Goal: Transaction & Acquisition: Purchase product/service

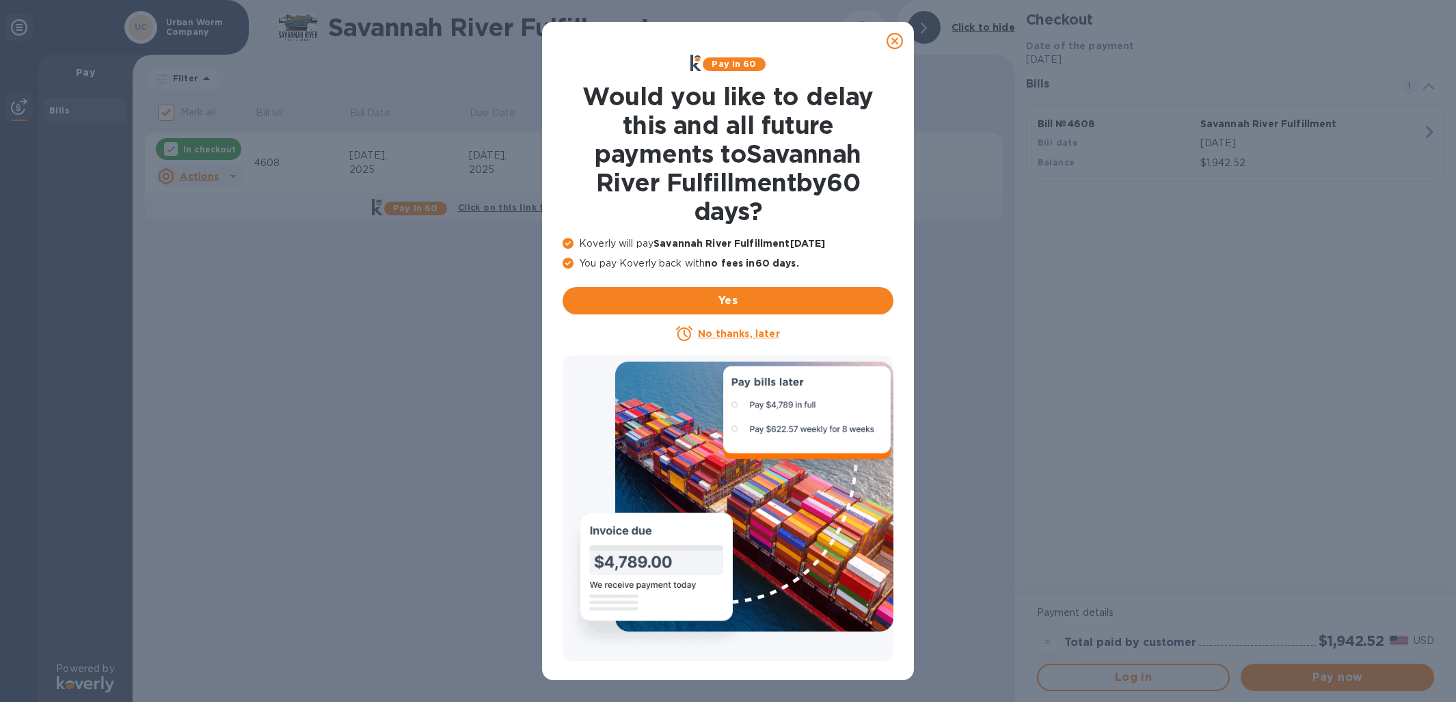
click at [895, 44] on icon at bounding box center [895, 41] width 16 height 16
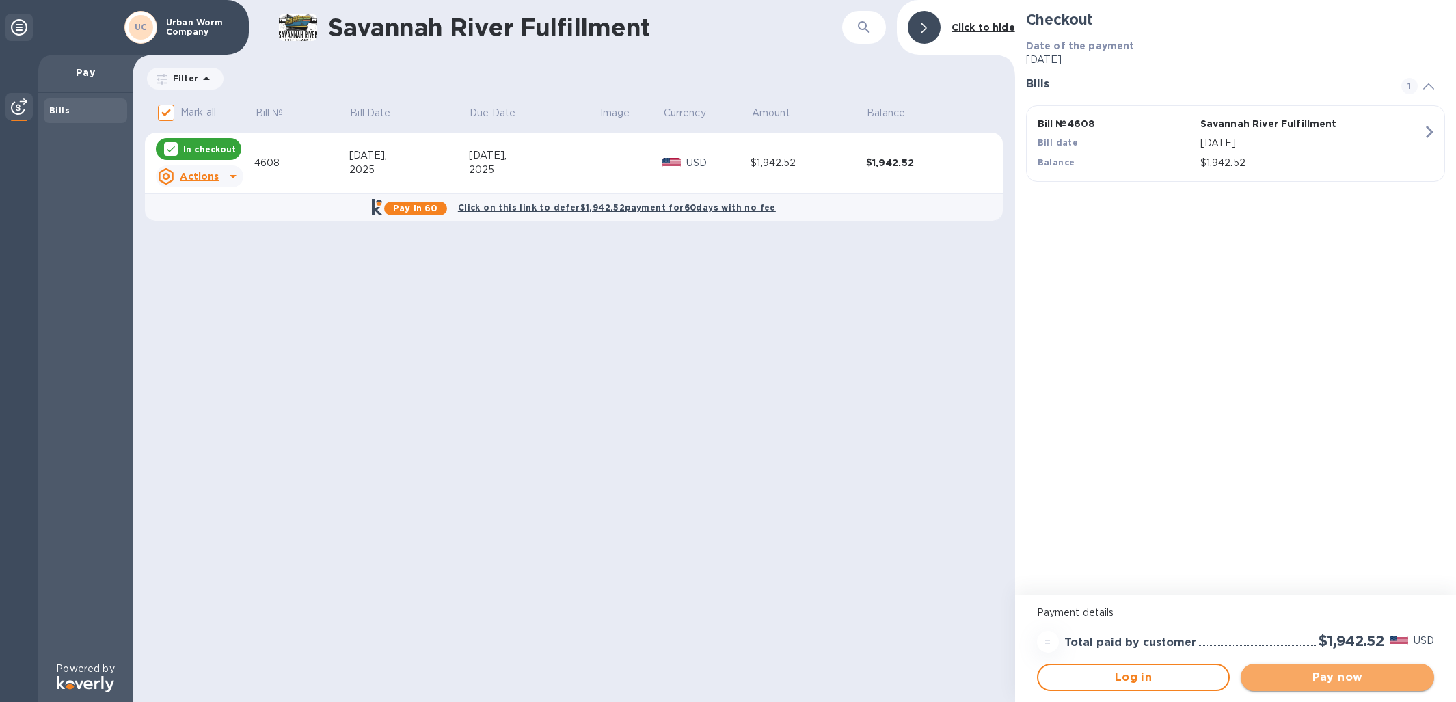
click at [1310, 681] on span "Pay now" at bounding box center [1338, 677] width 172 height 16
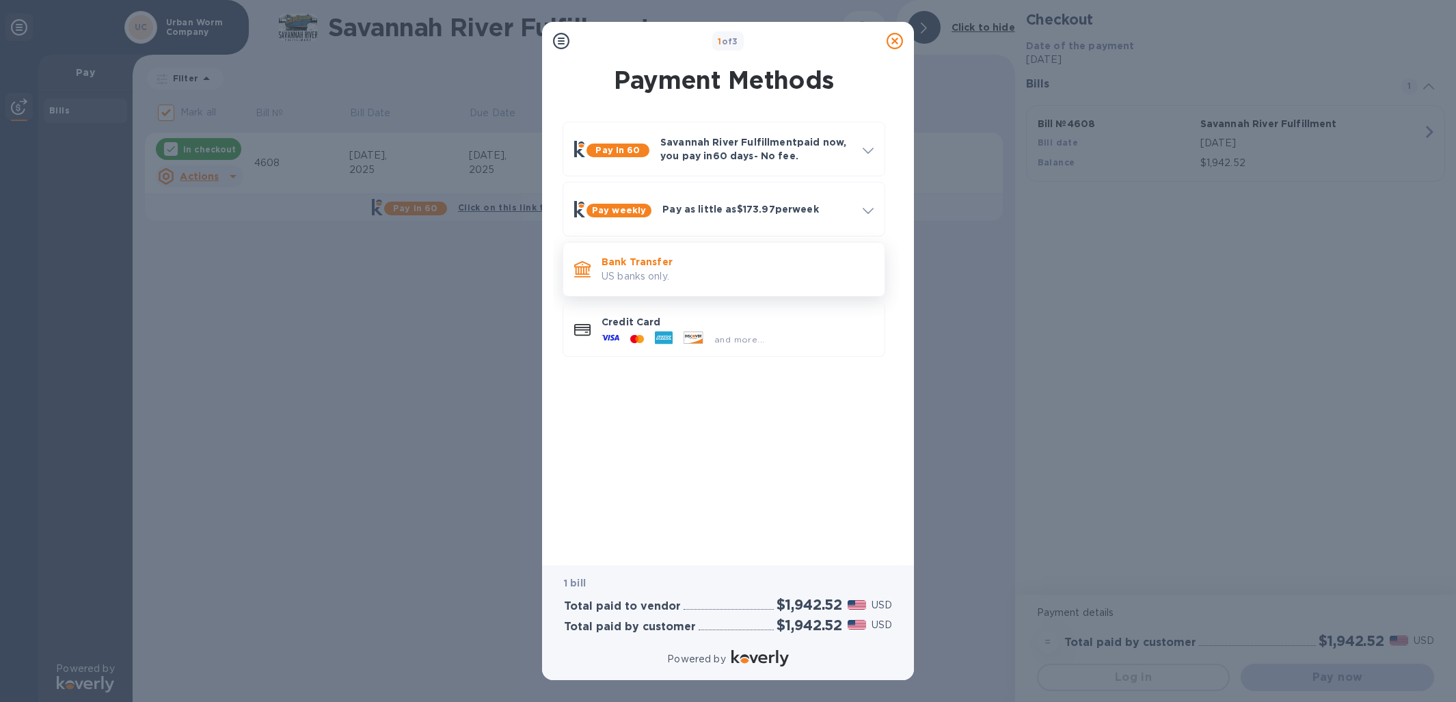
click at [701, 286] on div "Bank Transfer US banks only." at bounding box center [737, 268] width 283 height 39
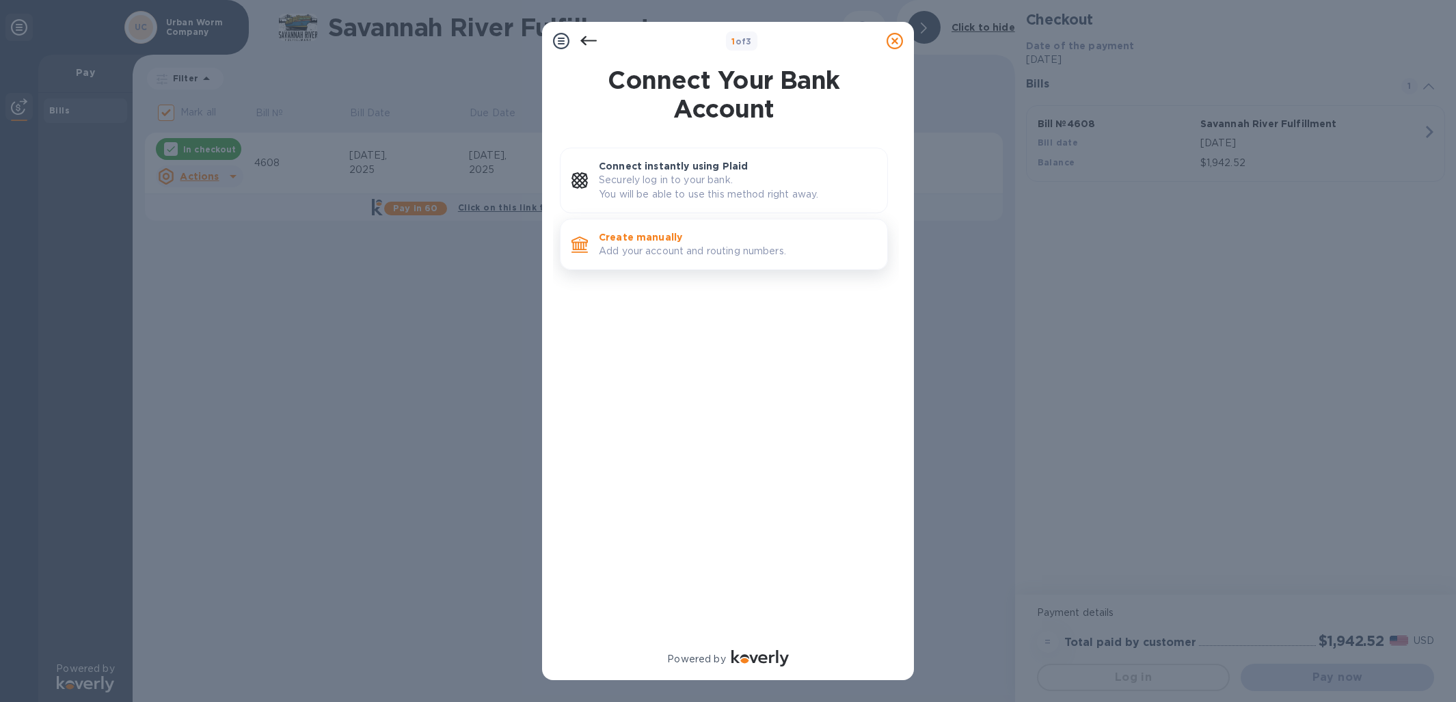
click at [743, 254] on p "Add your account and routing numbers." at bounding box center [738, 251] width 278 height 14
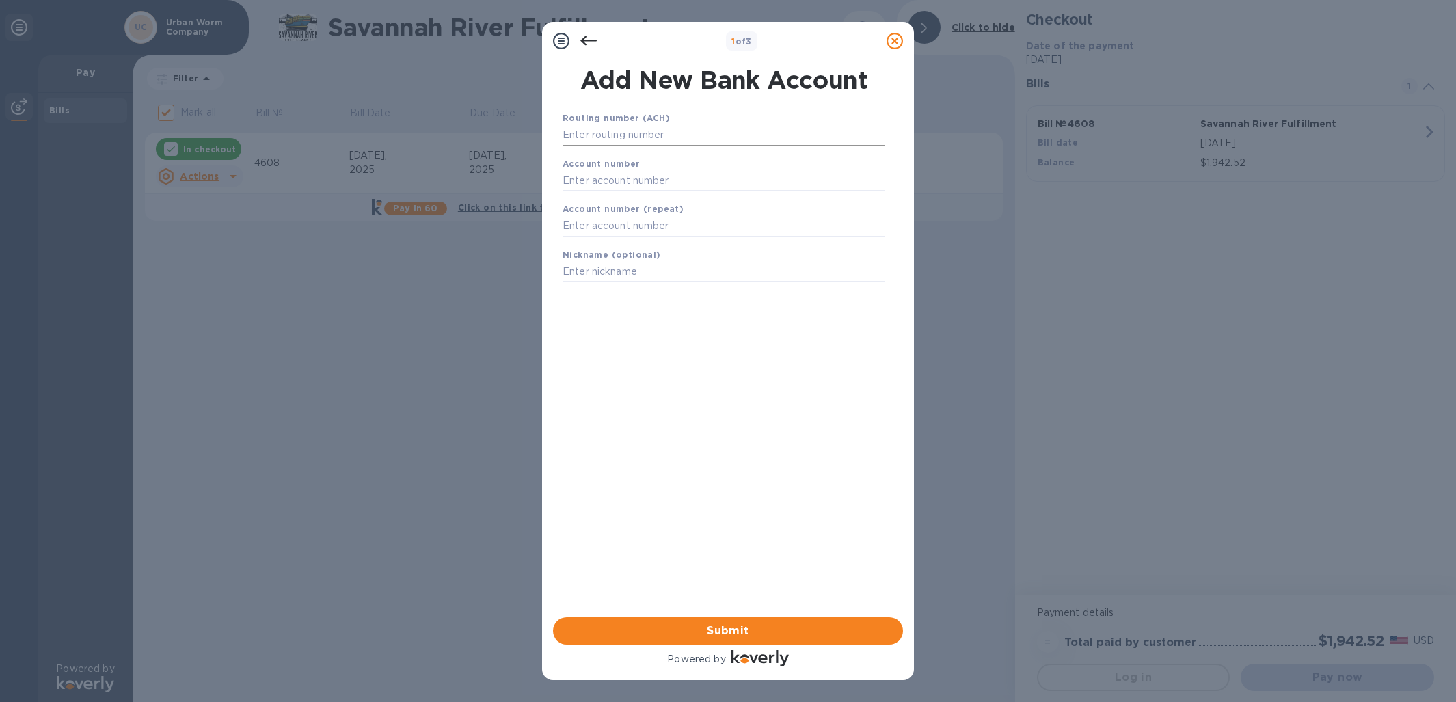
click at [631, 141] on input "text" at bounding box center [724, 135] width 323 height 21
paste input "064209588"
type input "064209588"
click at [617, 198] on input "text" at bounding box center [724, 197] width 323 height 21
paste input "200000615665"
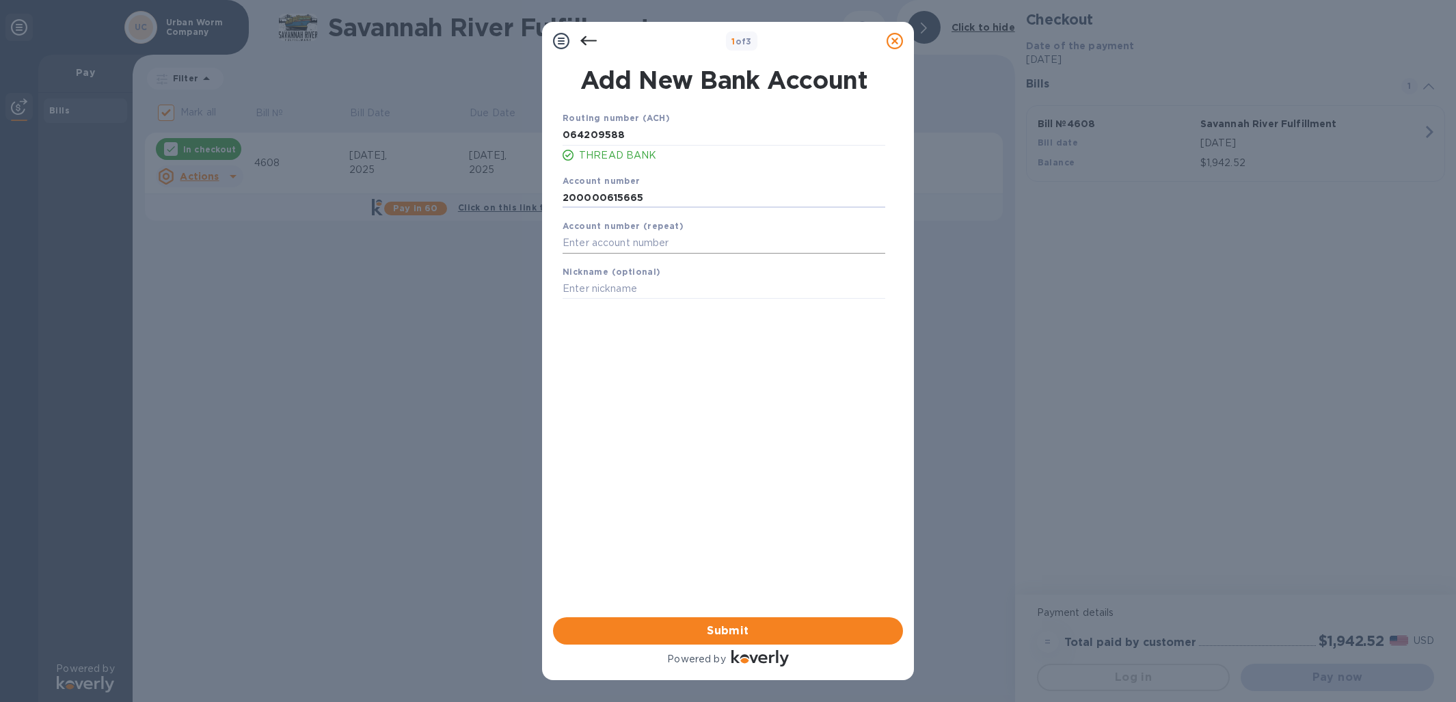
type input "200000615665"
click at [612, 241] on input "text" at bounding box center [724, 243] width 323 height 21
paste input "200000615665"
type input "200000615665"
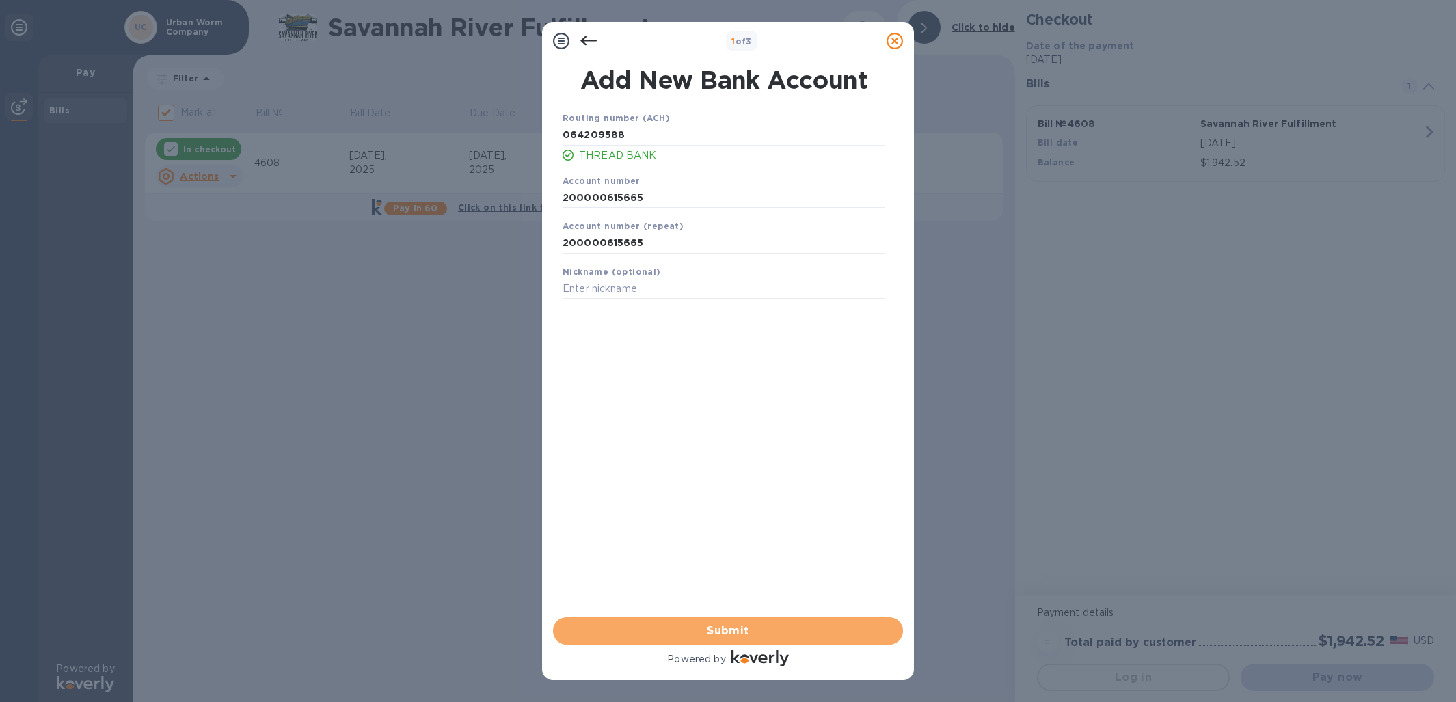
click at [697, 631] on span "Submit" at bounding box center [728, 631] width 328 height 16
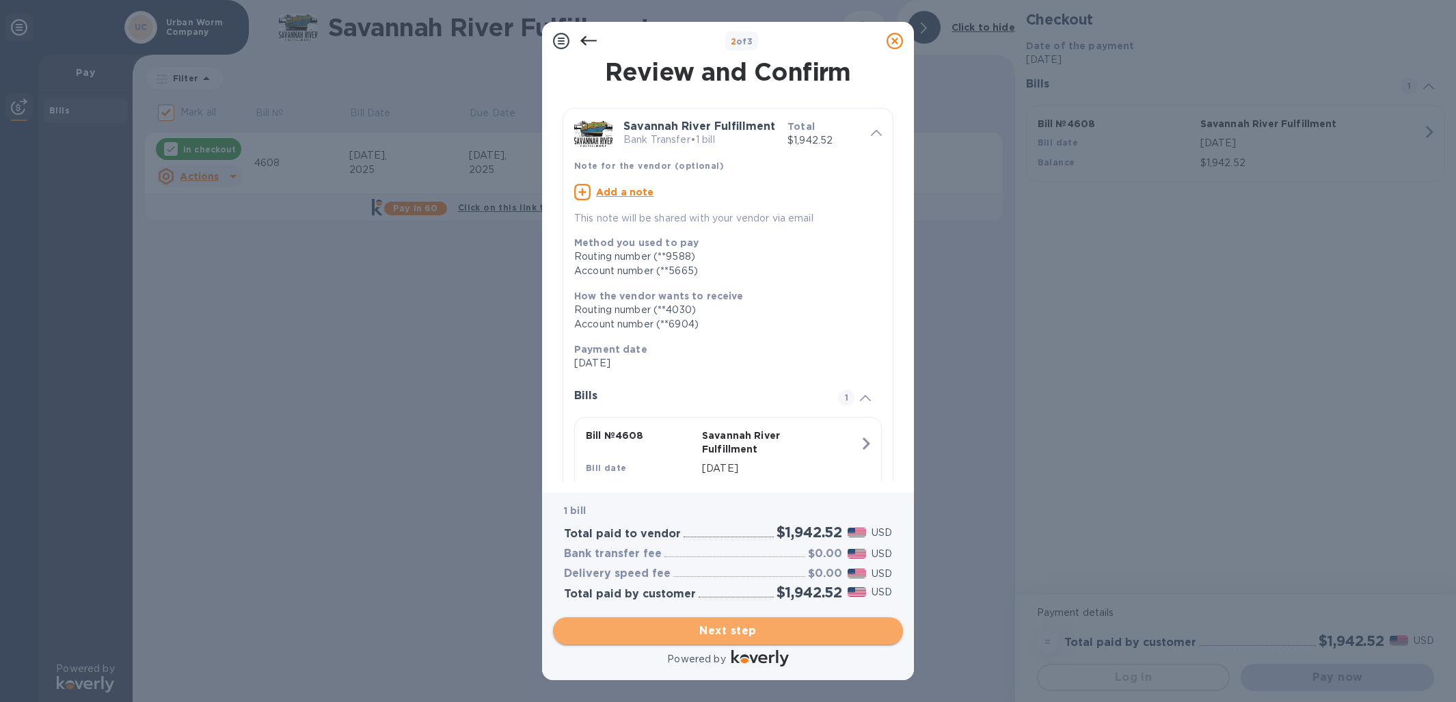
click at [710, 629] on span "Next step" at bounding box center [728, 631] width 328 height 16
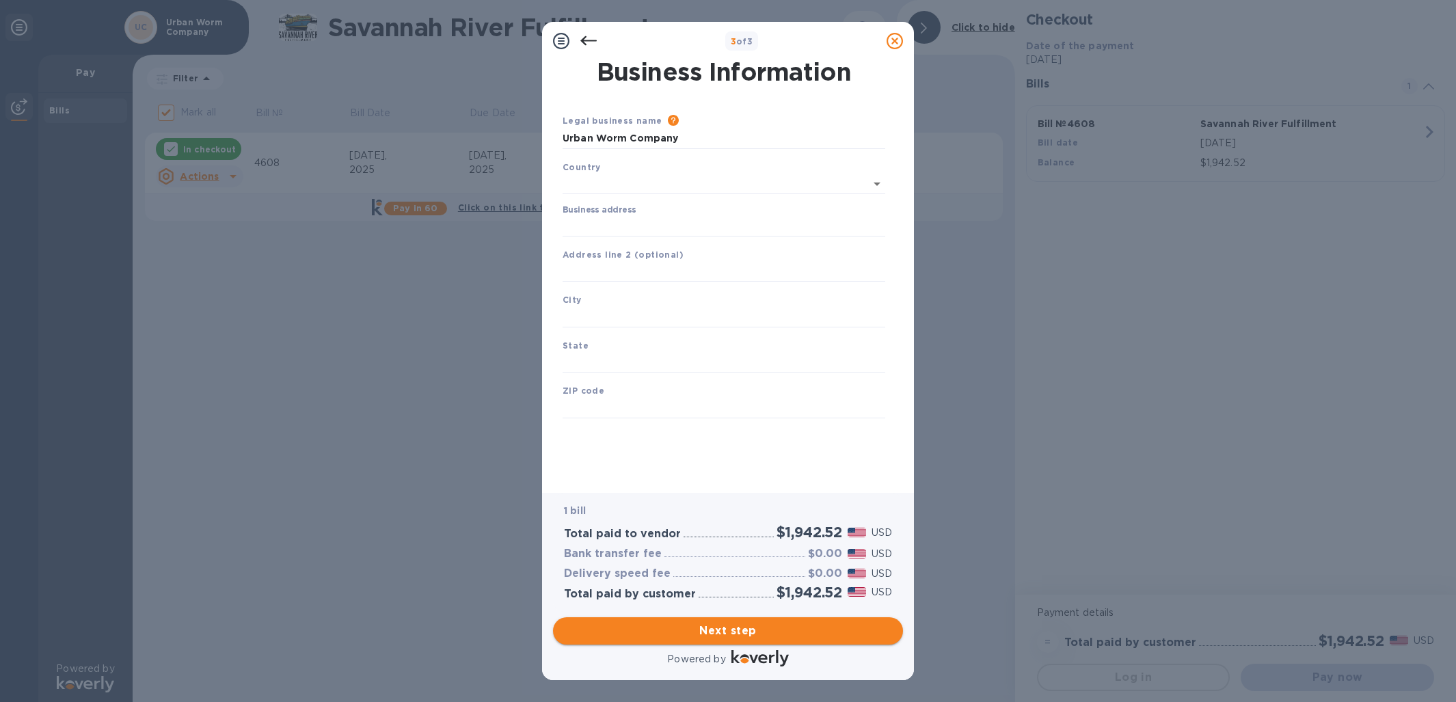
type input "[GEOGRAPHIC_DATA]"
drag, startPoint x: 656, startPoint y: 213, endPoint x: 658, endPoint y: 222, distance: 9.7
click at [656, 213] on div "Business address" at bounding box center [724, 217] width 323 height 31
click at [659, 230] on input "Business address" at bounding box center [724, 223] width 323 height 21
type input "[STREET_ADDRESS]"
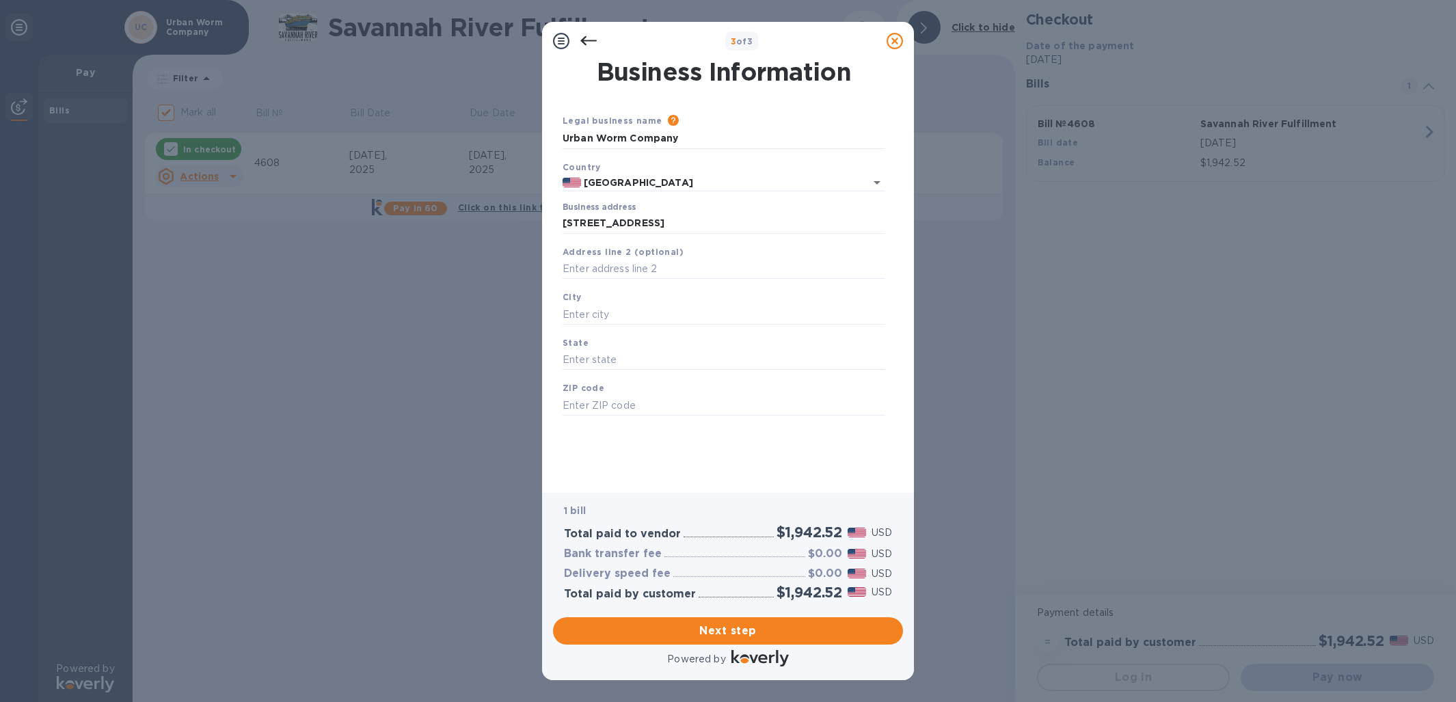
type input "Plymouth Meeting"
type input "PA"
type input "19462"
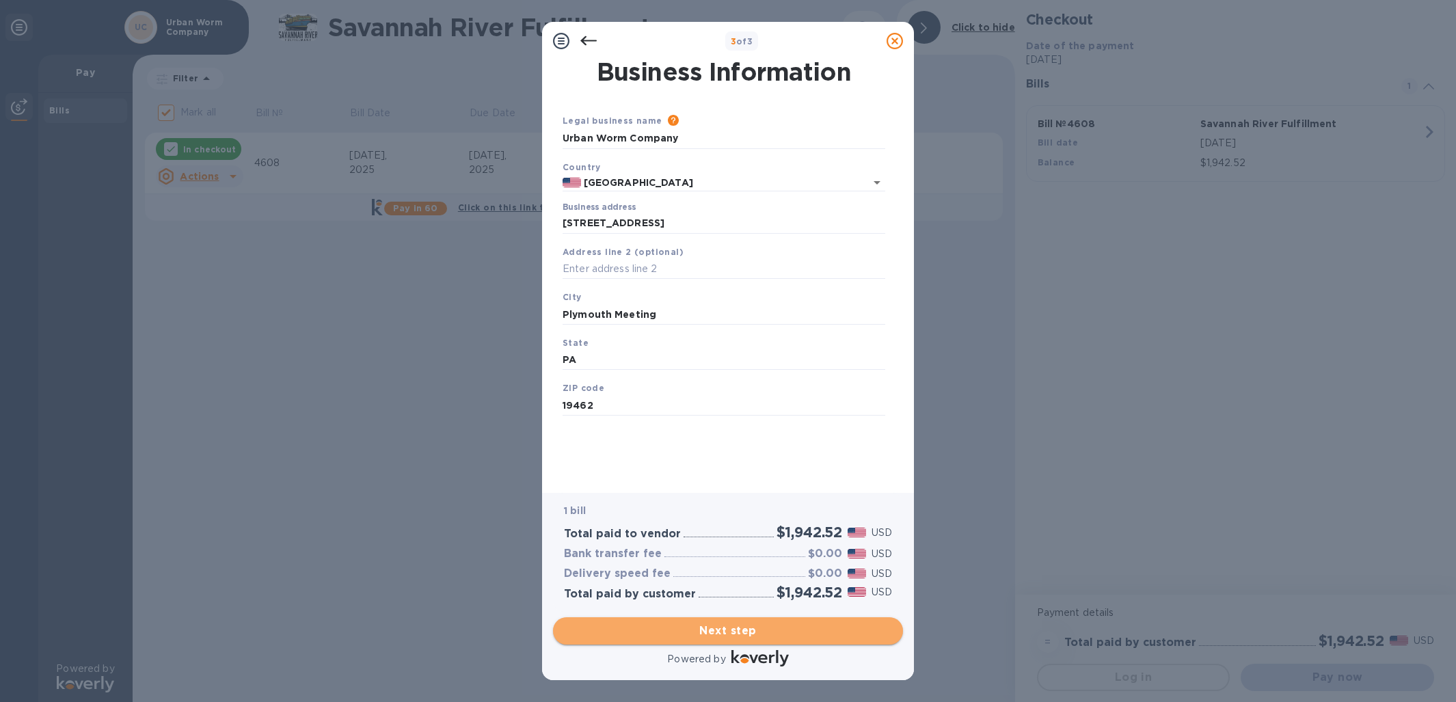
click at [724, 632] on span "Next step" at bounding box center [728, 631] width 328 height 16
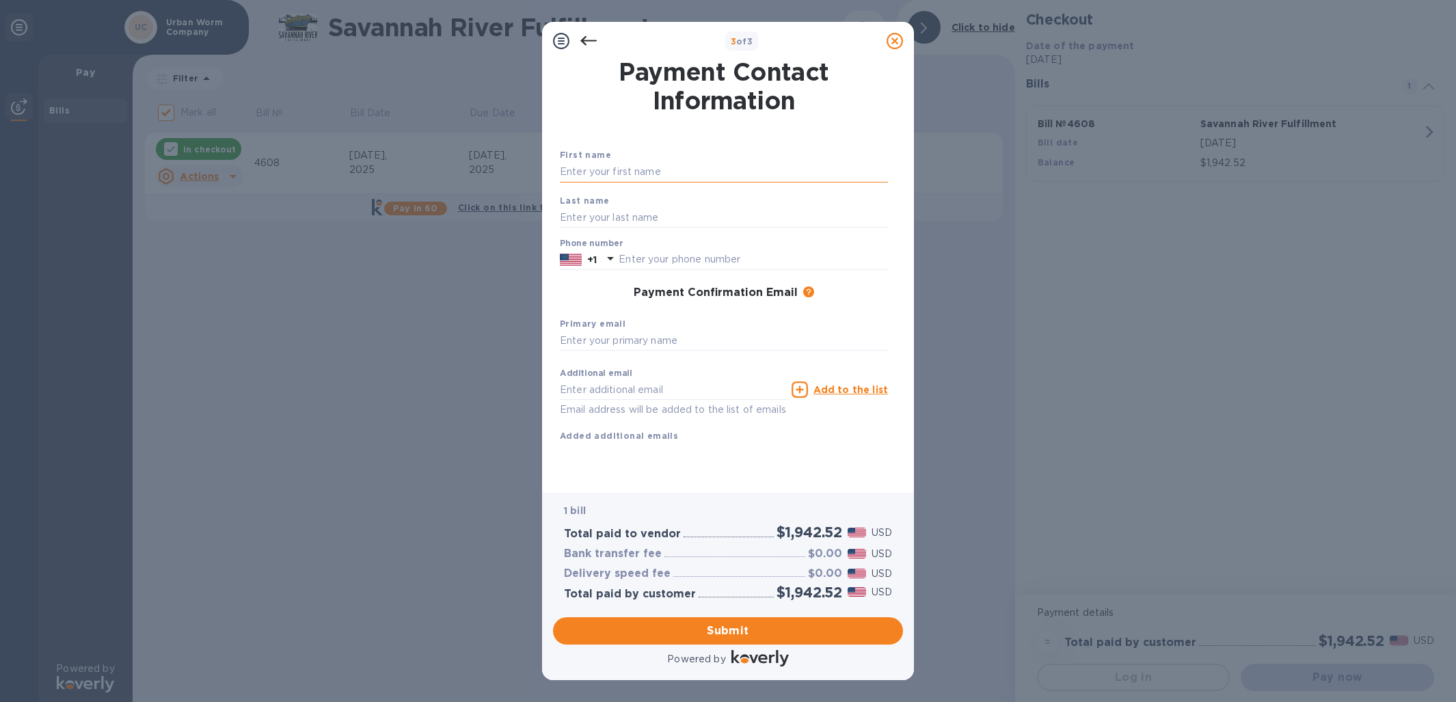
click at [623, 171] on input "text" at bounding box center [724, 172] width 328 height 21
type input "[PERSON_NAME]"
type input "6096943534"
type input "[EMAIL_ADDRESS][DOMAIN_NAME]"
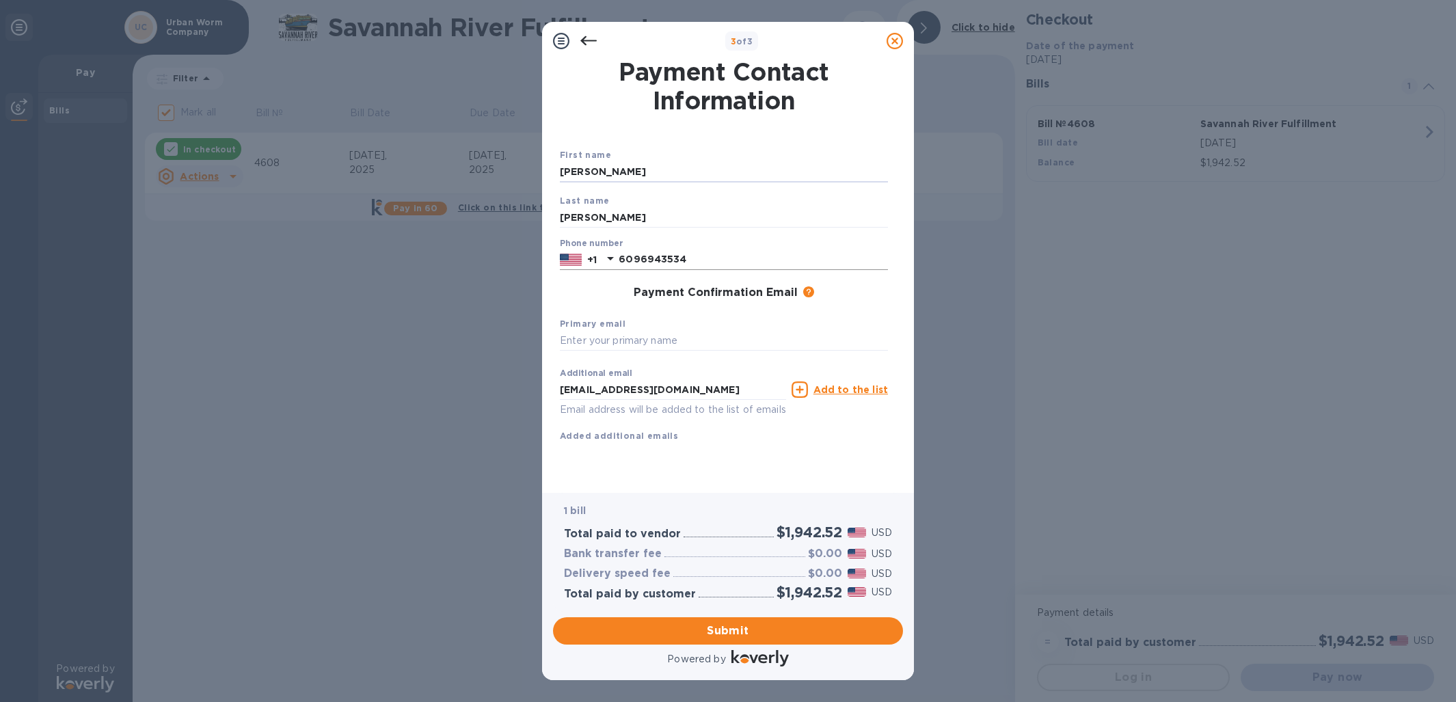
click at [736, 264] on input "6096943534" at bounding box center [753, 259] width 269 height 21
drag, startPoint x: 736, startPoint y: 264, endPoint x: 610, endPoint y: 262, distance: 125.8
click at [610, 262] on div "[PHONE_NUMBER]" at bounding box center [724, 259] width 328 height 21
click at [628, 383] on input "[EMAIL_ADDRESS][DOMAIN_NAME]" at bounding box center [673, 389] width 226 height 21
click at [615, 391] on input "[EMAIL_ADDRESS][DOMAIN_NAME]" at bounding box center [673, 389] width 226 height 21
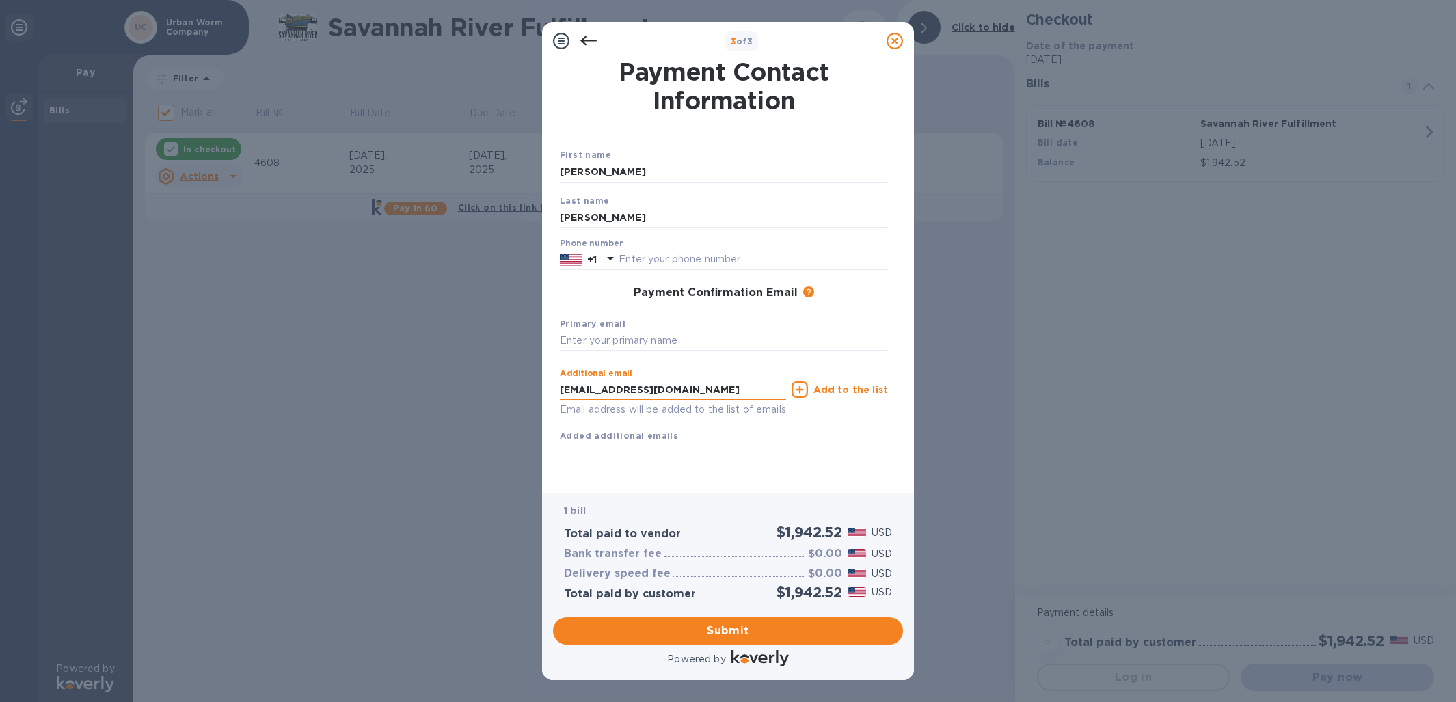
click at [615, 391] on input "[EMAIL_ADDRESS][DOMAIN_NAME]" at bounding box center [673, 389] width 226 height 21
click at [637, 344] on input "text" at bounding box center [724, 341] width 328 height 21
type input "[EMAIL_ADDRESS][DOMAIN_NAME]"
click at [688, 631] on span "Submit" at bounding box center [728, 631] width 328 height 16
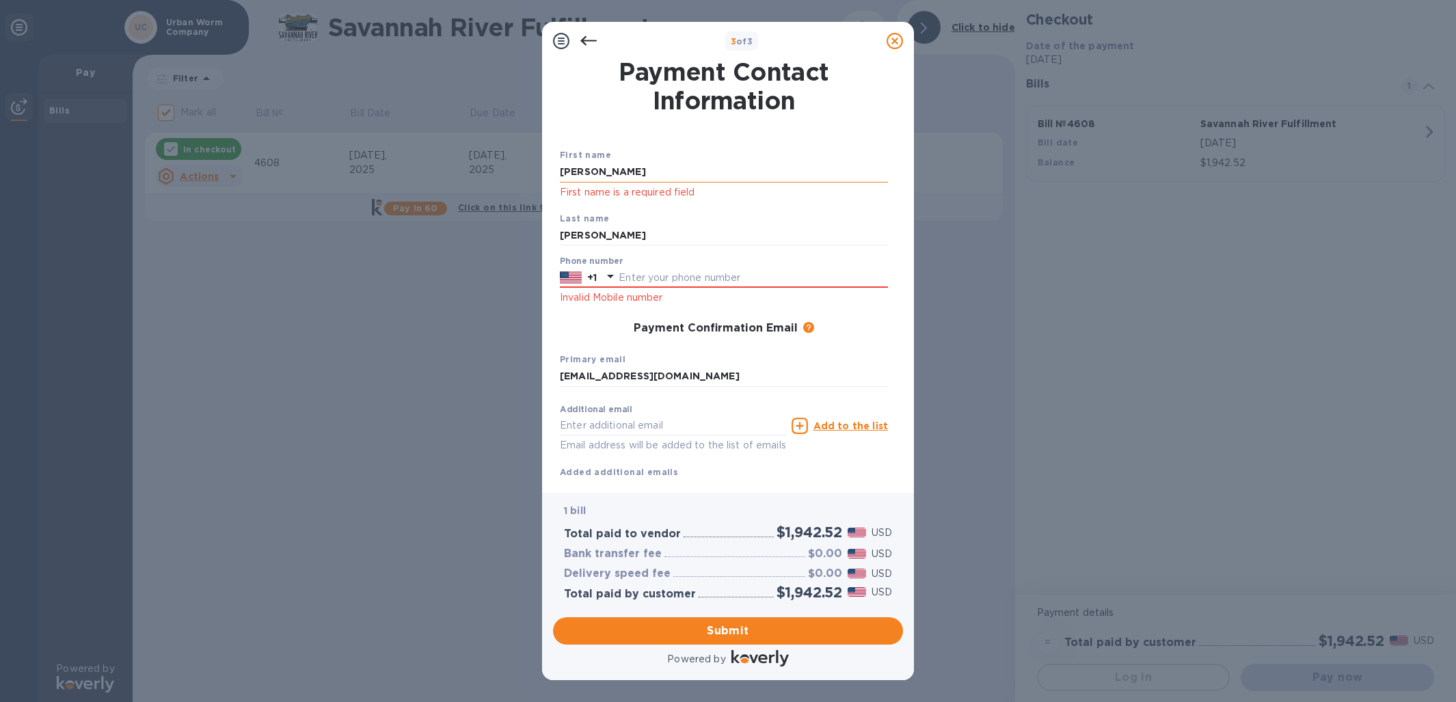
click at [627, 170] on input "[PERSON_NAME]" at bounding box center [724, 172] width 328 height 21
type input "[PERSON_NAME]"
click at [632, 279] on input "text" at bounding box center [753, 277] width 269 height 21
type input "6096943534"
type input "[EMAIL_ADDRESS][DOMAIN_NAME]"
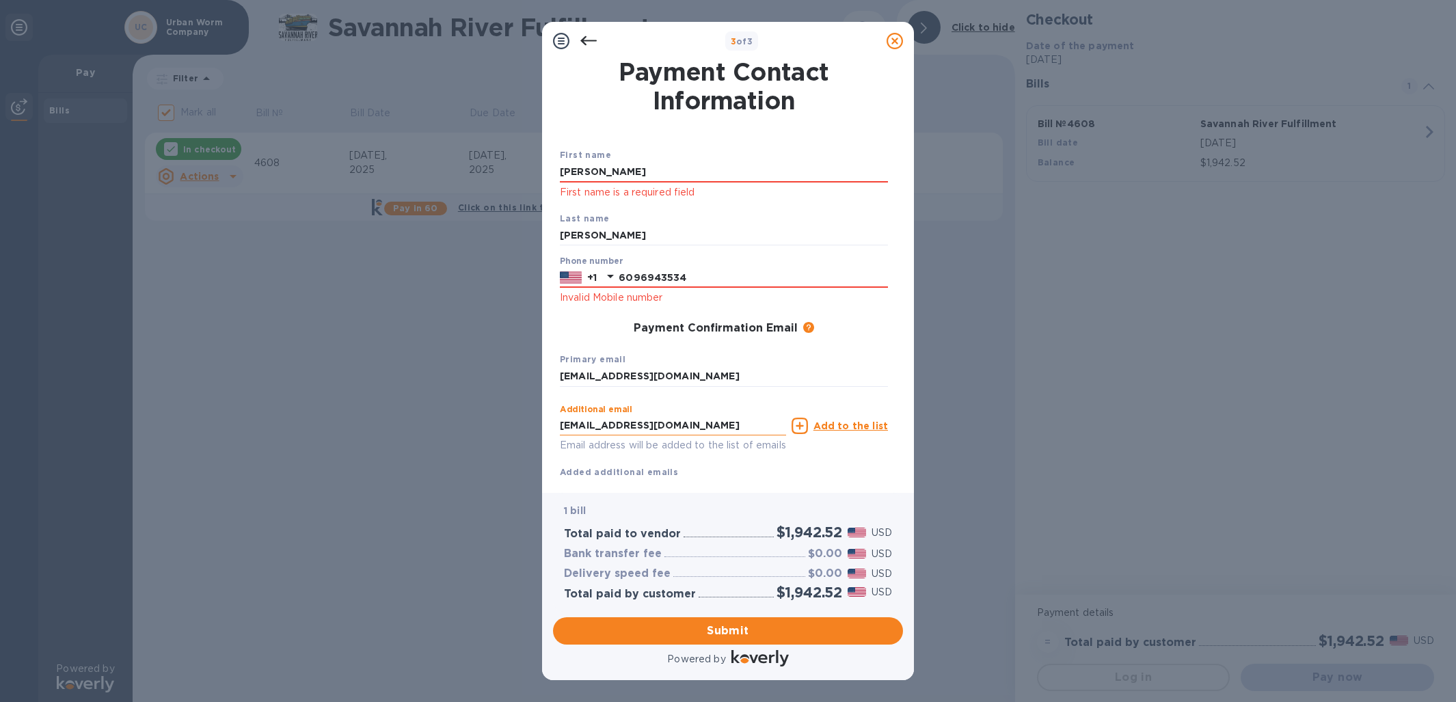
click at [671, 433] on input "[EMAIL_ADDRESS][DOMAIN_NAME]" at bounding box center [673, 426] width 226 height 21
click at [599, 171] on input "[PERSON_NAME]" at bounding box center [724, 172] width 328 height 21
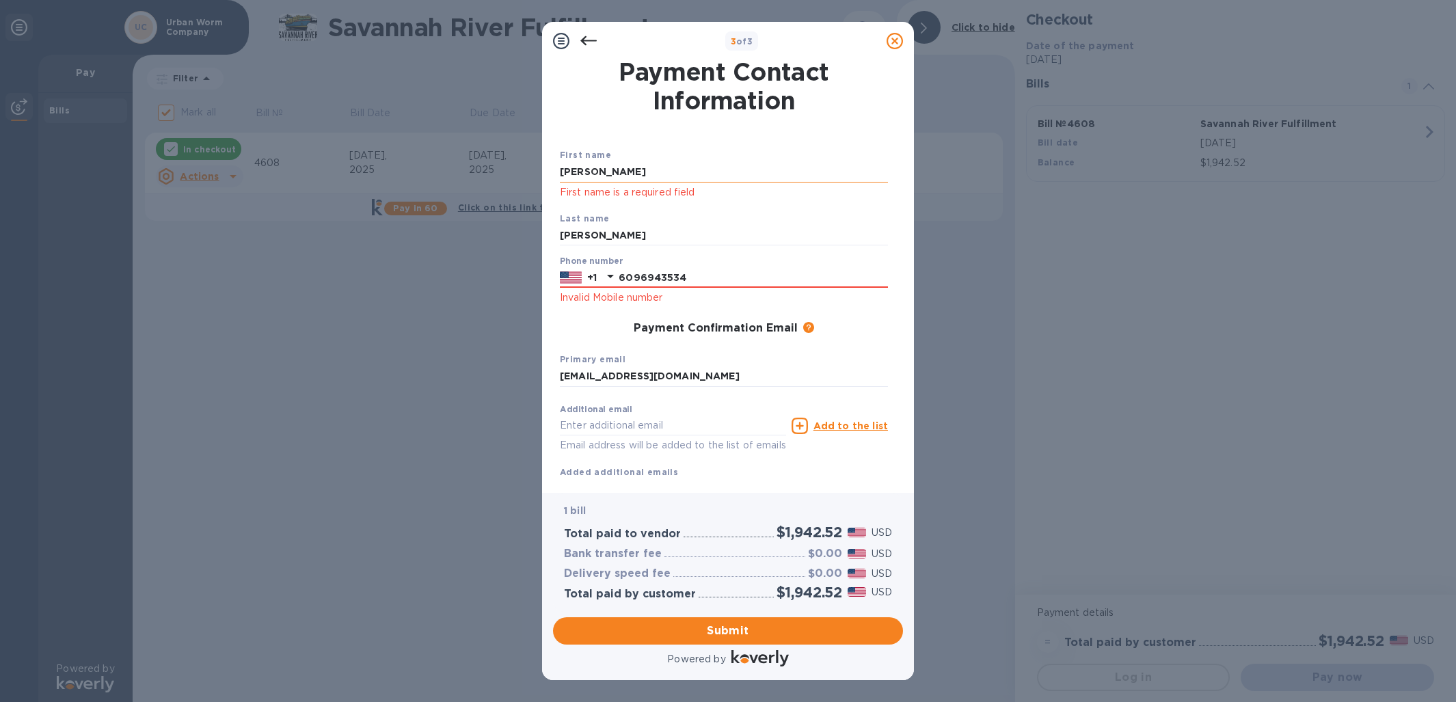
click at [599, 171] on input "[PERSON_NAME]" at bounding box center [724, 172] width 328 height 21
type input "[PERSON_NAME]"
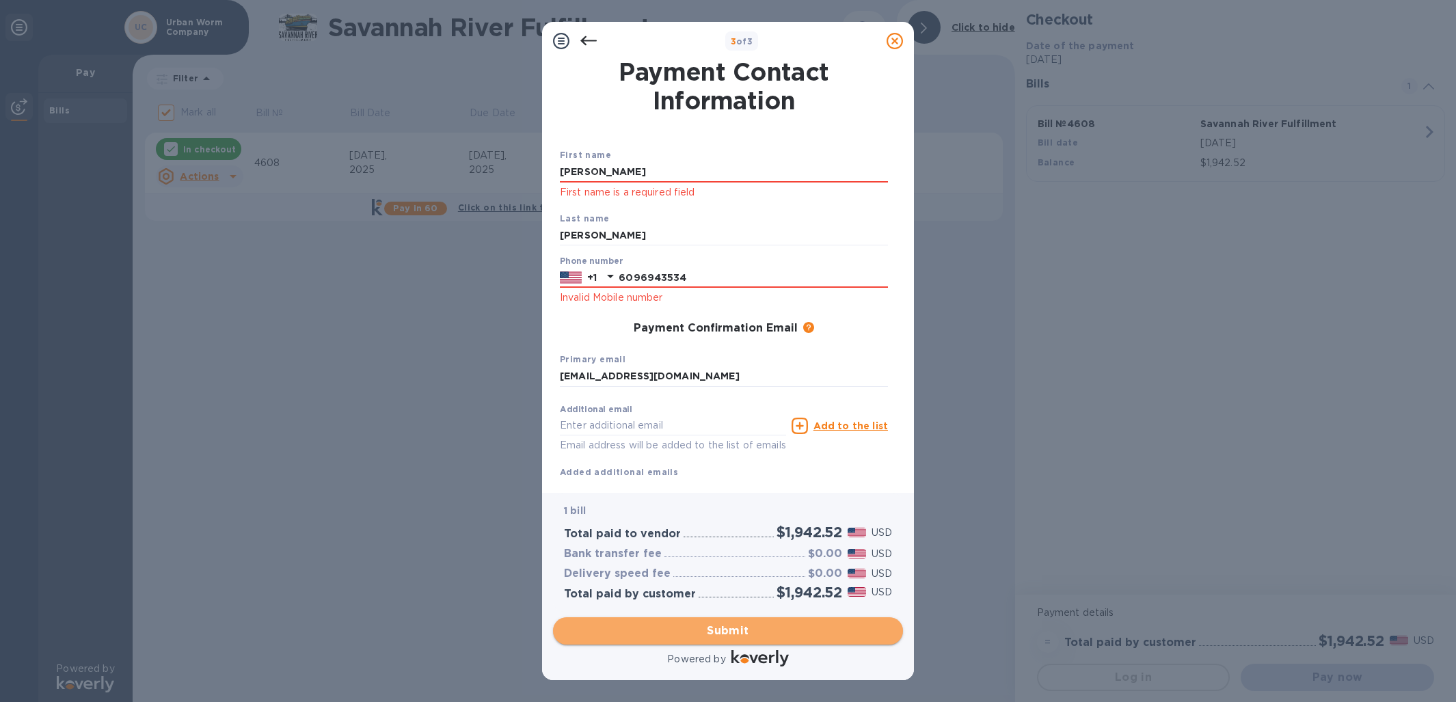
click at [765, 634] on span "Submit" at bounding box center [728, 631] width 328 height 16
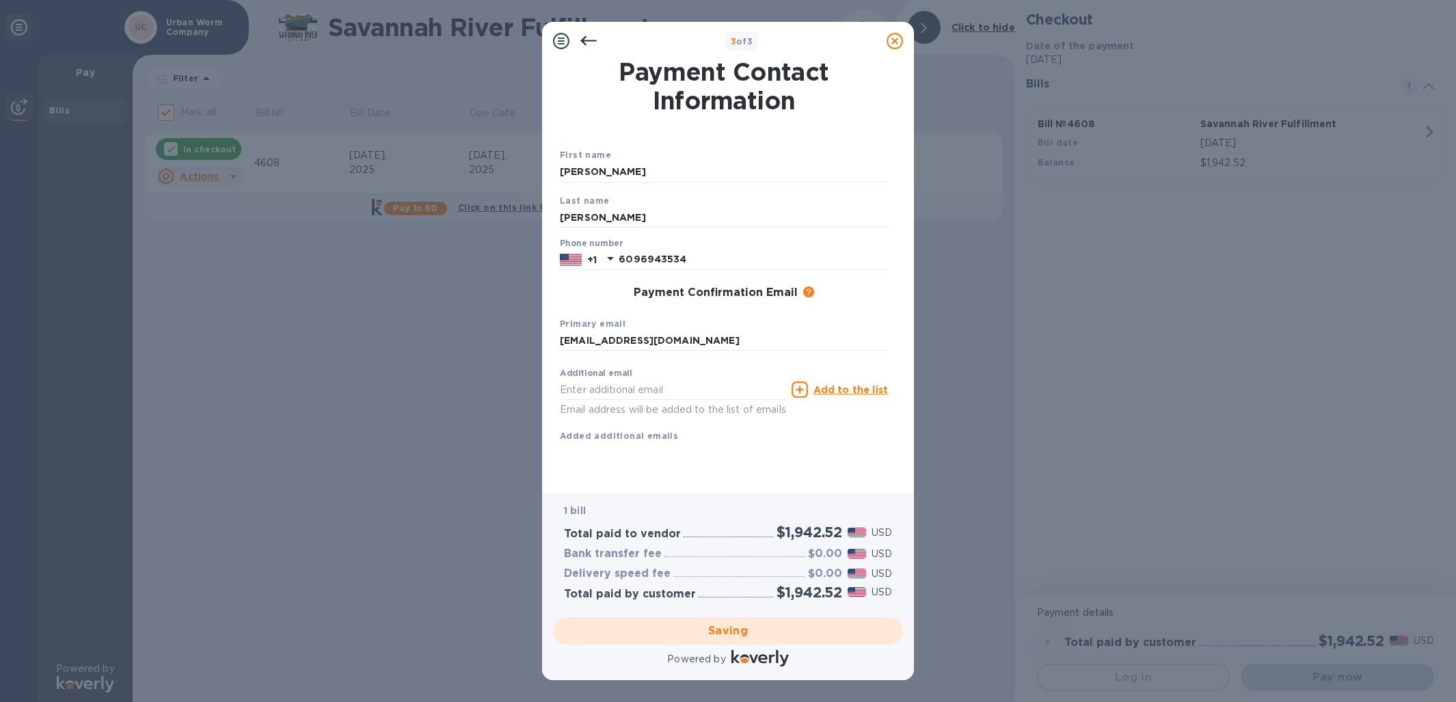
checkbox input "false"
